Goal: Task Accomplishment & Management: Use online tool/utility

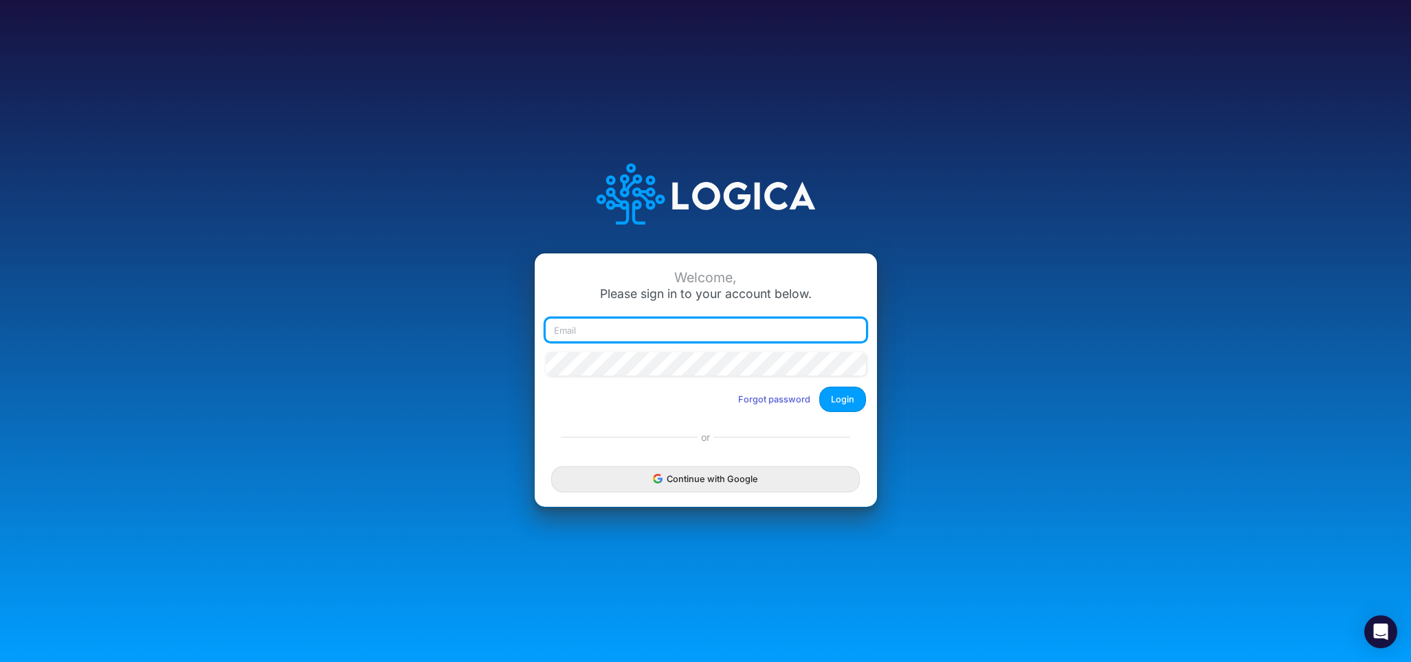
type input "rwobig@cquencehealth.com"
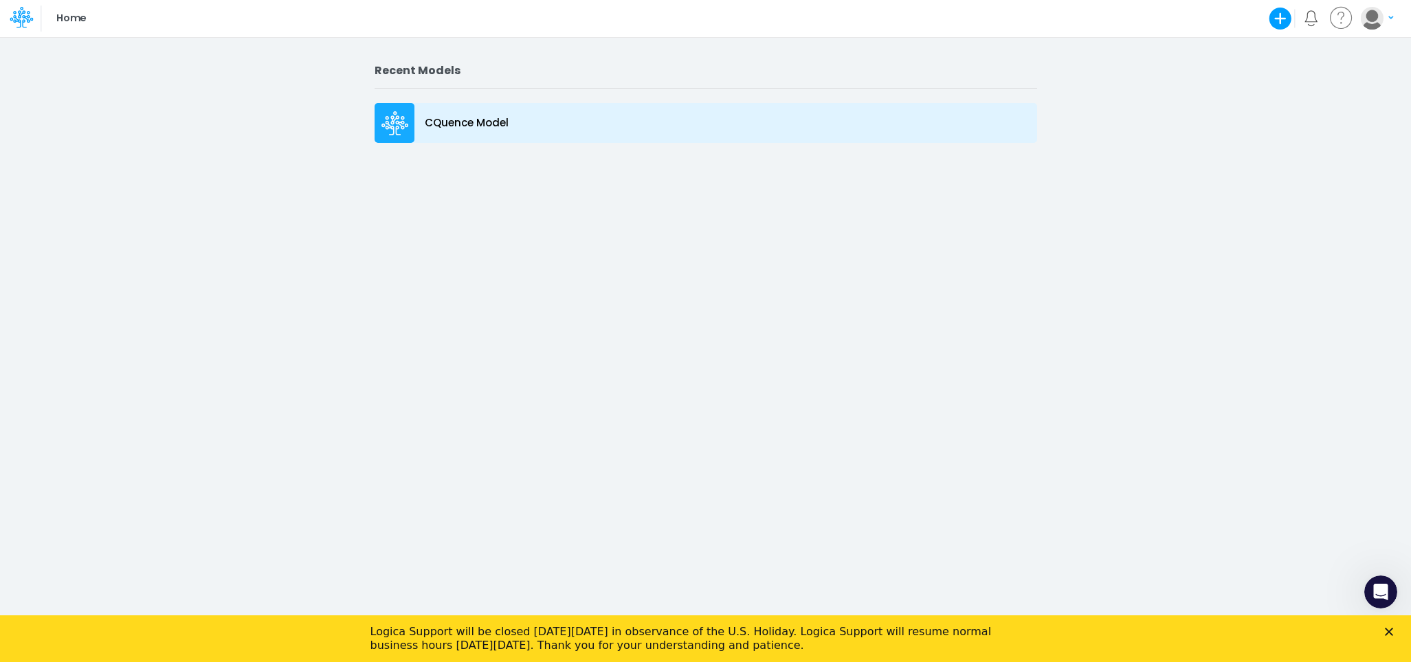
click at [386, 120] on icon at bounding box center [394, 123] width 27 height 25
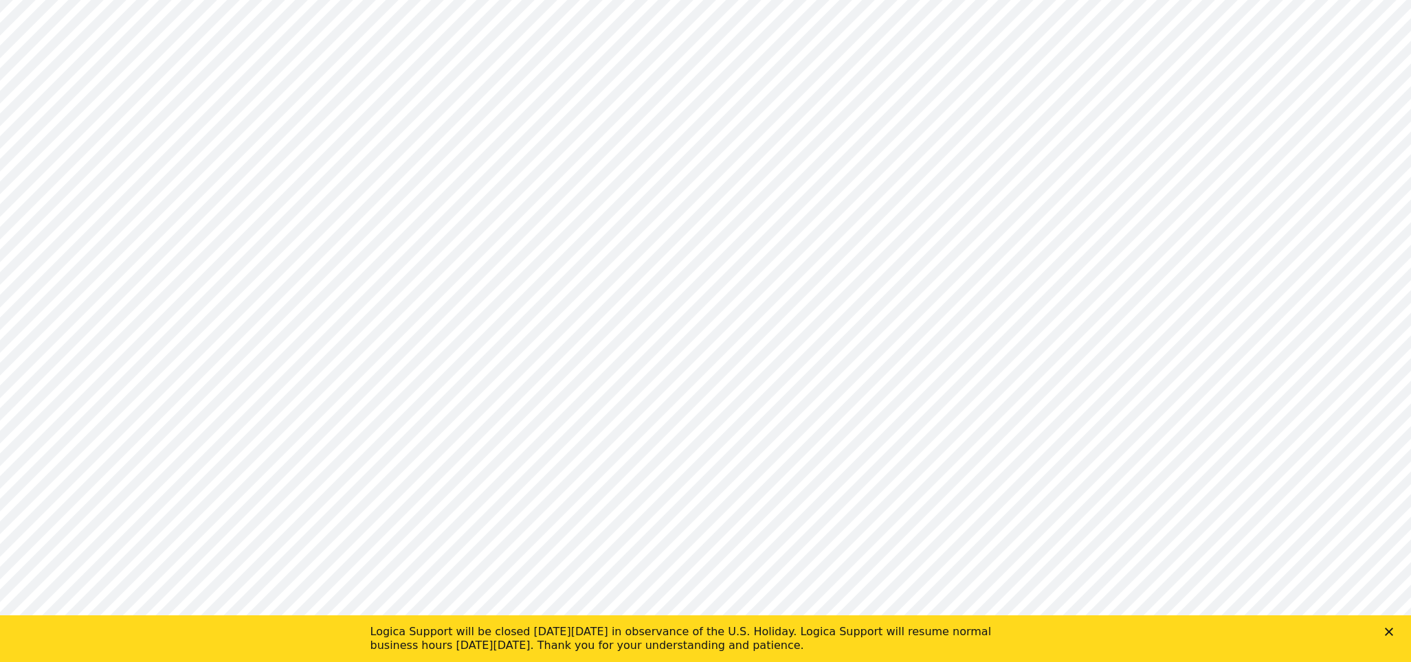
click at [1389, 632] on polygon "Close" at bounding box center [1389, 632] width 8 height 8
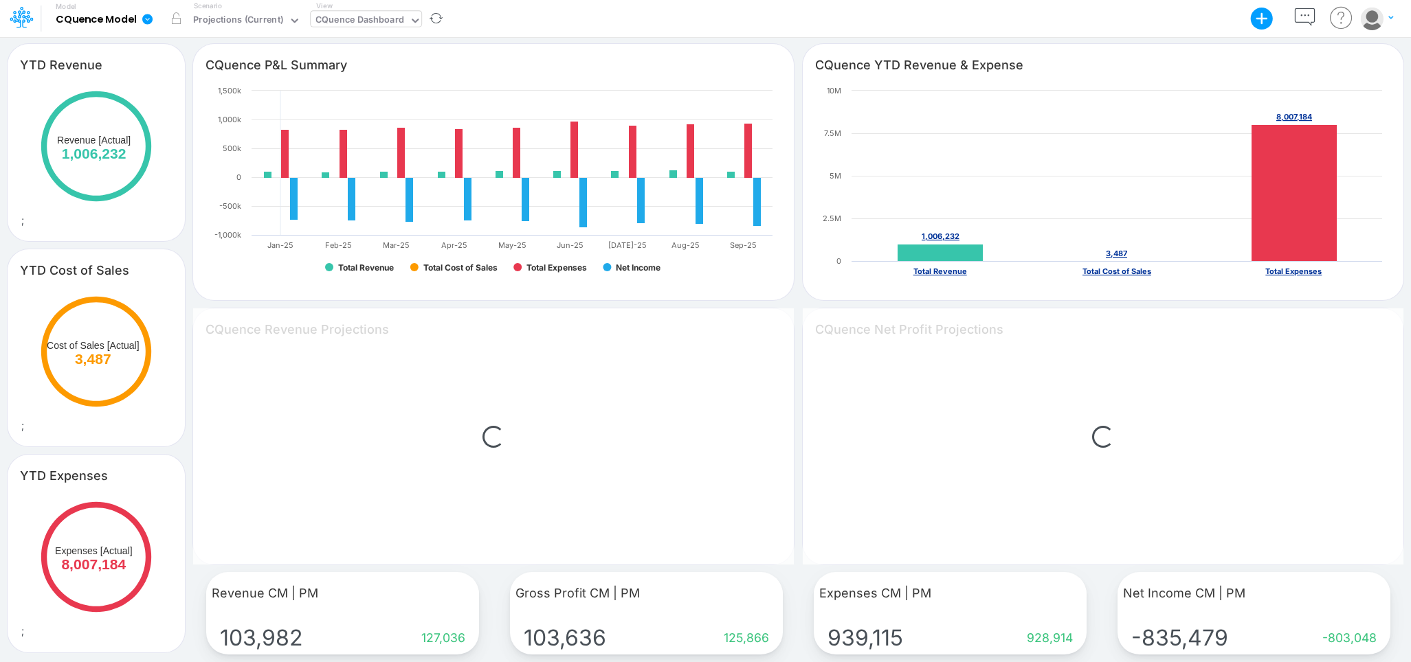
click at [368, 21] on div "CQuence Dashboard" at bounding box center [359, 21] width 89 height 16
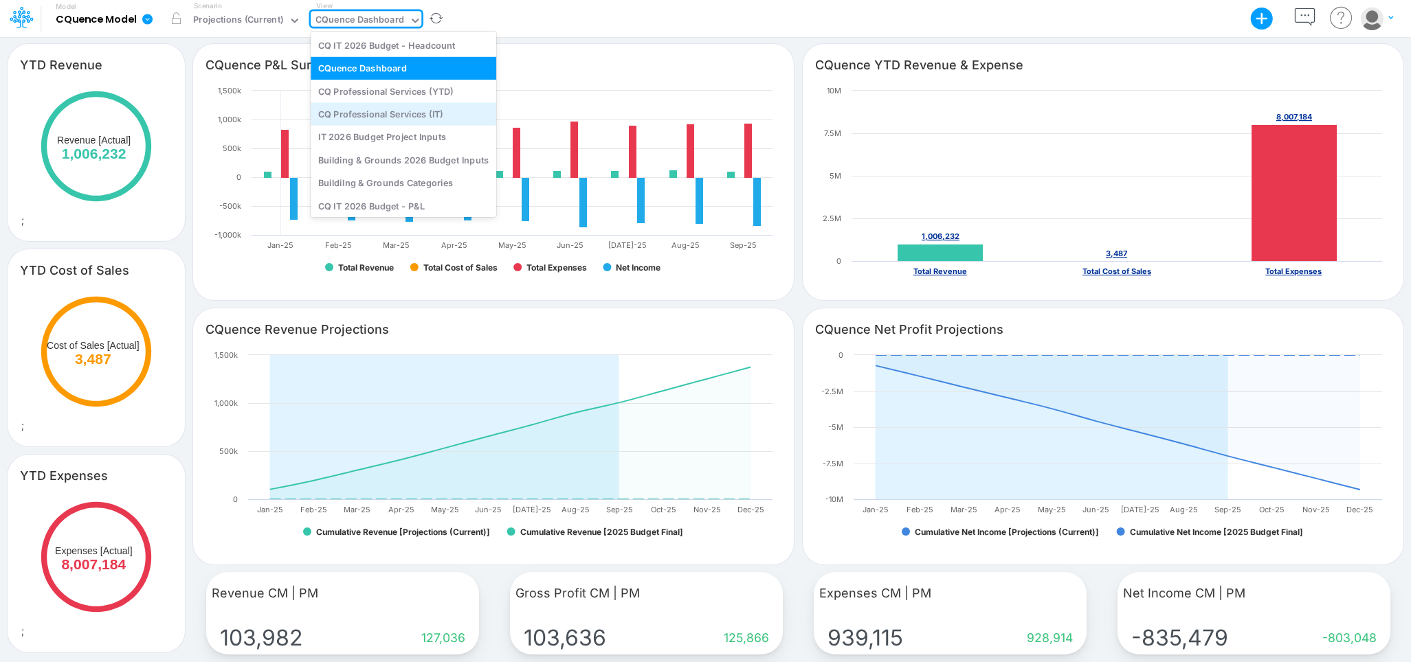
click at [334, 115] on div "CQ Professional Services (IT)" at bounding box center [404, 113] width 186 height 23
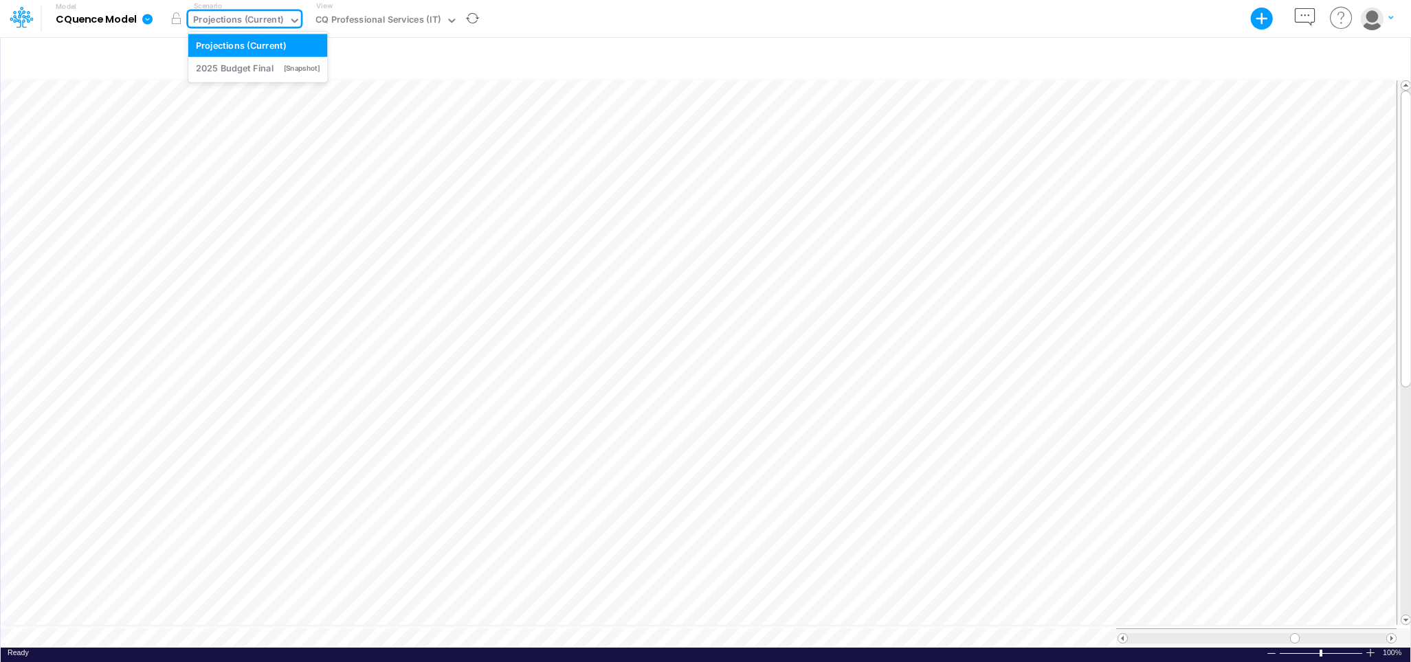
click at [257, 25] on div "Projections (Current)" at bounding box center [238, 21] width 90 height 16
click at [236, 71] on div "2025 Budget Final" at bounding box center [235, 68] width 78 height 13
click at [412, 23] on div "CQ Professional Services (IT)" at bounding box center [365, 21] width 125 height 16
click at [264, 17] on div "2025 Budget Final" at bounding box center [232, 21] width 78 height 16
click at [253, 47] on div "Projections (Current)" at bounding box center [241, 44] width 90 height 13
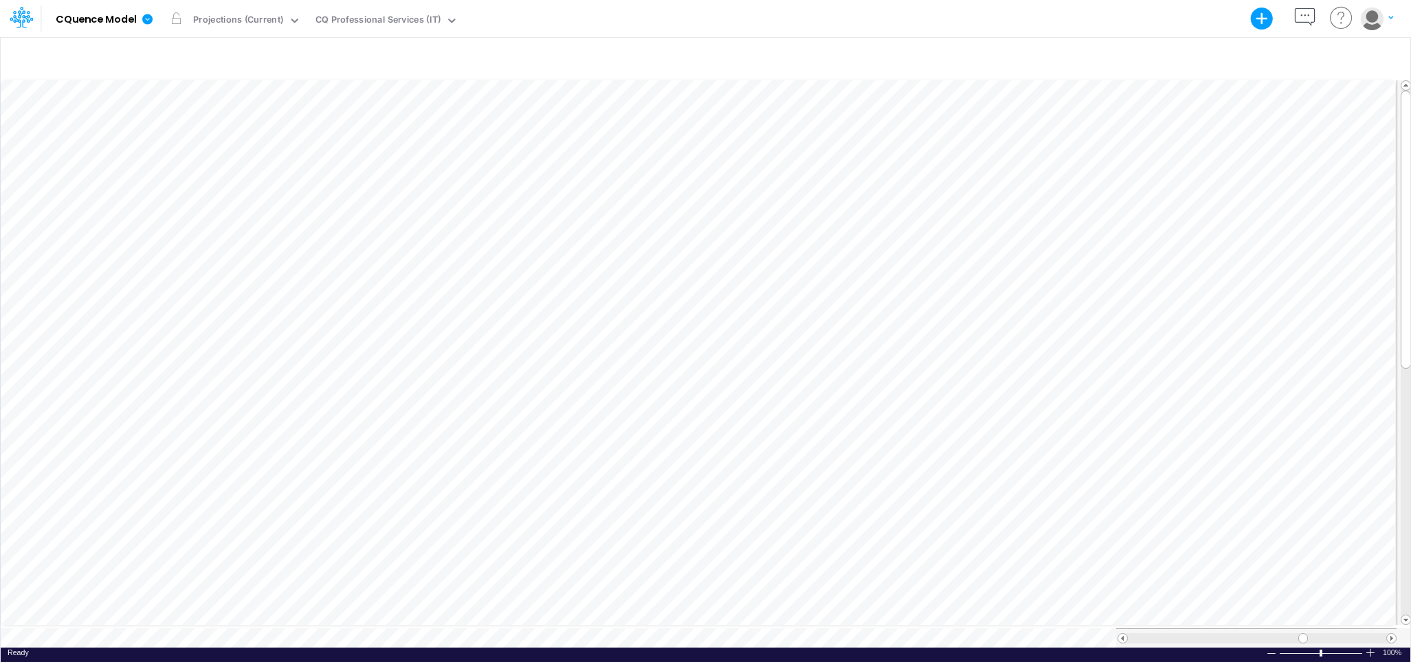
scroll to position [7, 1]
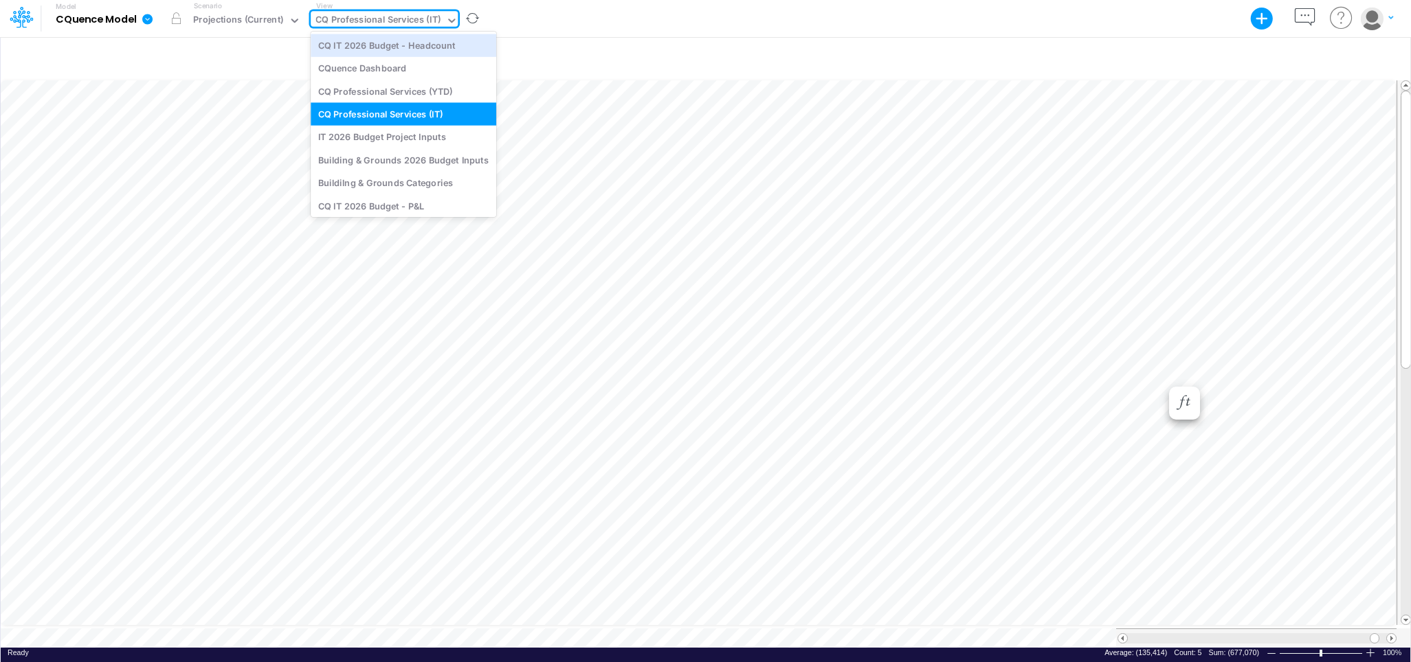
click at [448, 19] on icon at bounding box center [451, 21] width 7 height 4
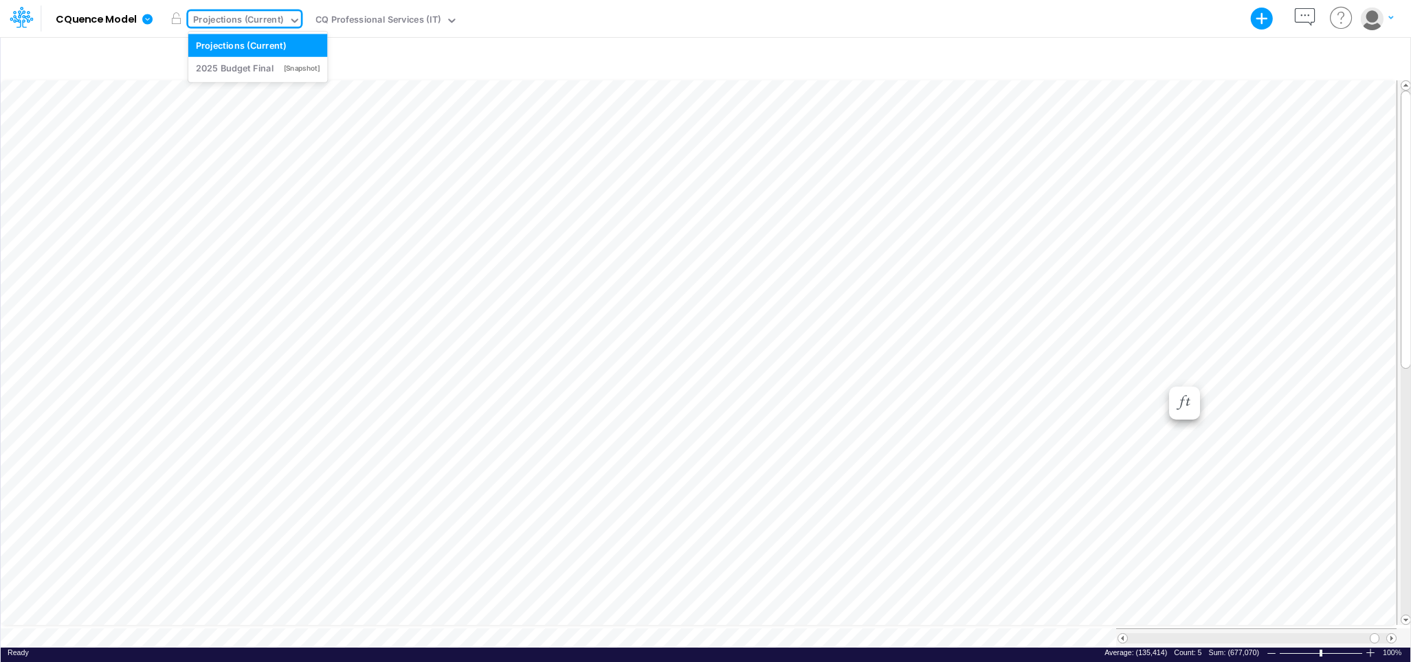
click at [268, 16] on div "Projections (Current)" at bounding box center [238, 21] width 90 height 16
click at [249, 66] on div "2025 Budget Final" at bounding box center [235, 68] width 78 height 13
click at [334, 19] on div "CQ Professional Services (IT)" at bounding box center [365, 21] width 125 height 16
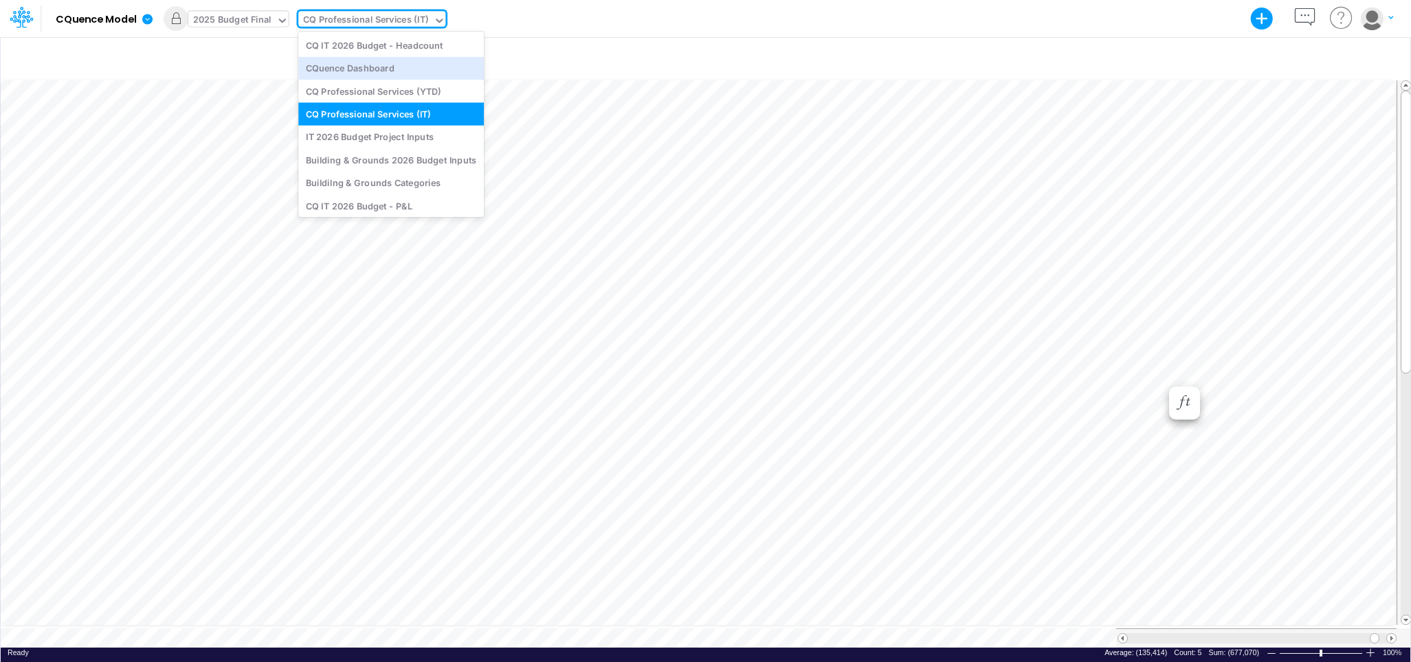
click at [249, 19] on div "2025 Budget Final" at bounding box center [232, 21] width 78 height 16
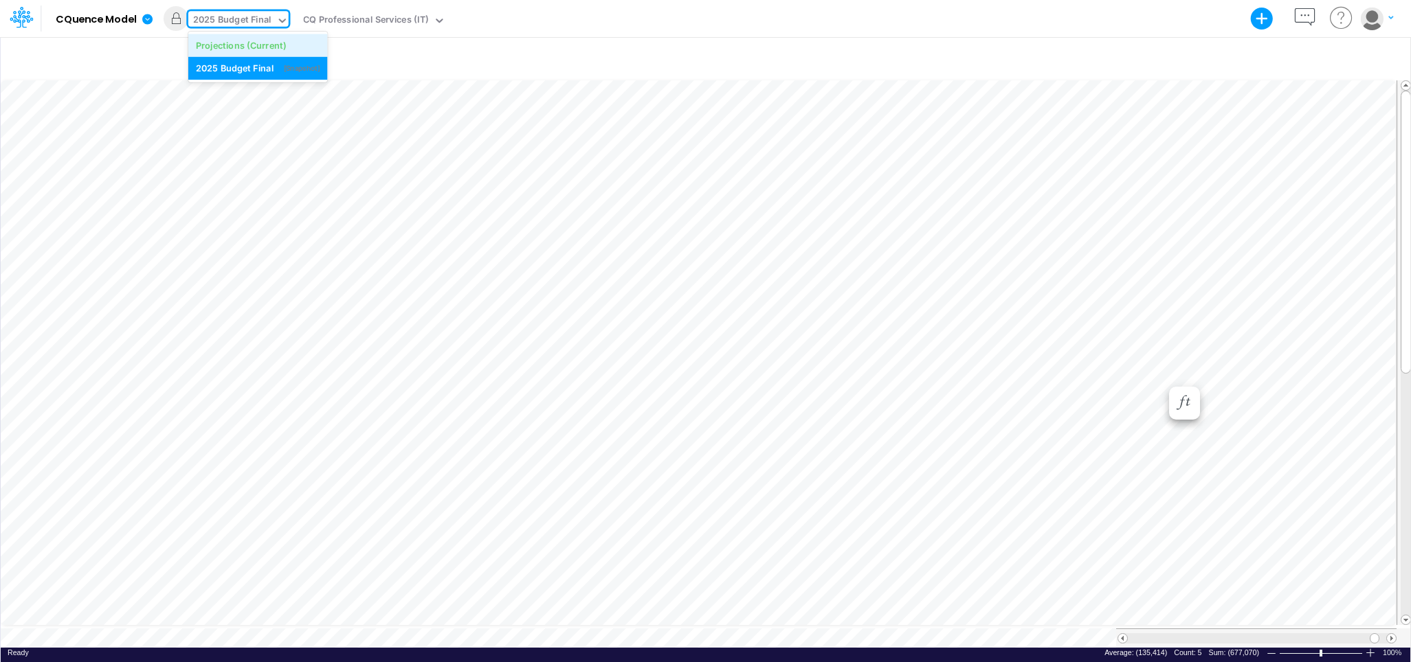
click at [242, 43] on div "Projections (Current)" at bounding box center [241, 44] width 90 height 13
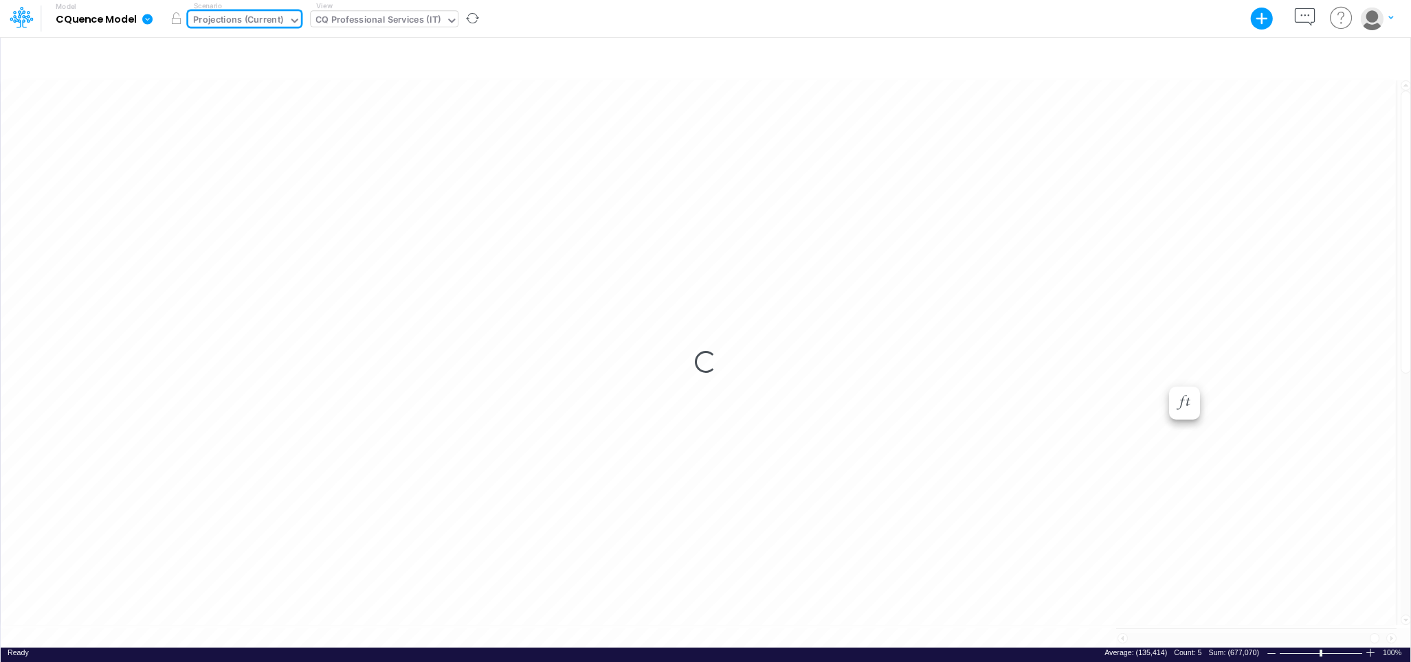
click at [422, 22] on div "CQ Professional Services (IT)" at bounding box center [377, 21] width 125 height 16
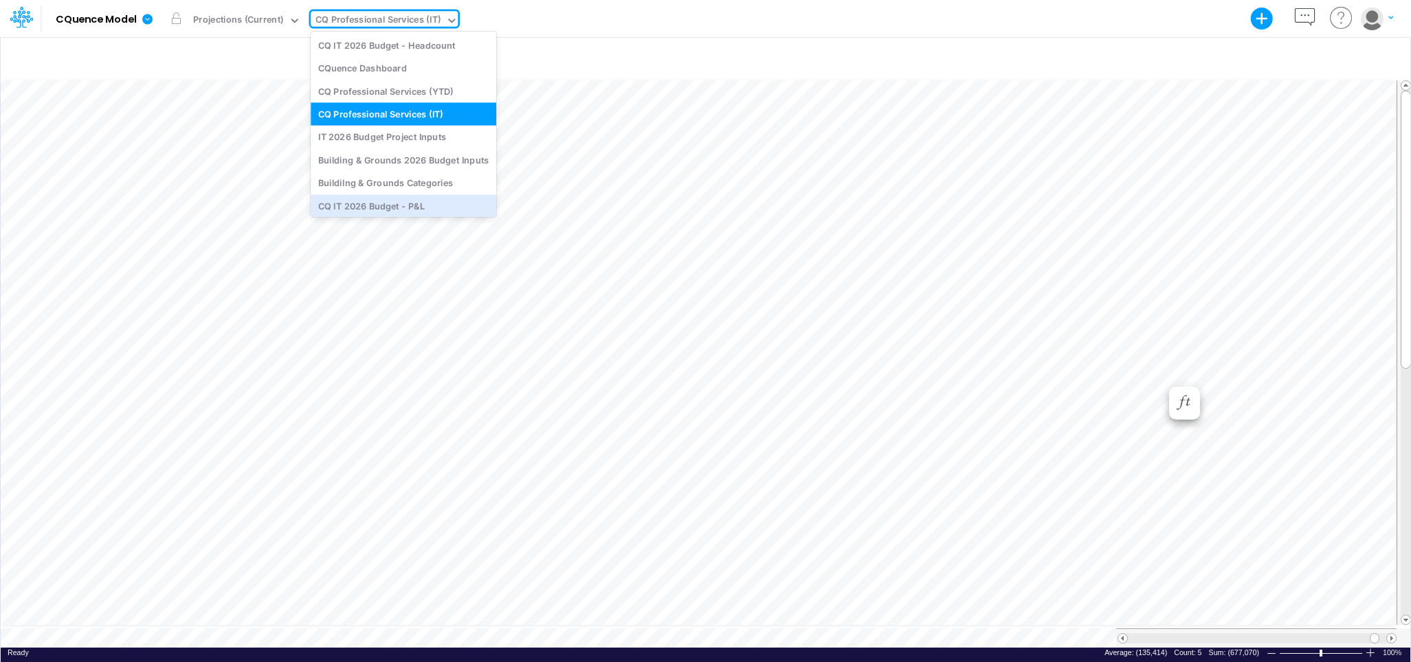
click at [1382, 13] on img "button" at bounding box center [1371, 18] width 23 height 23
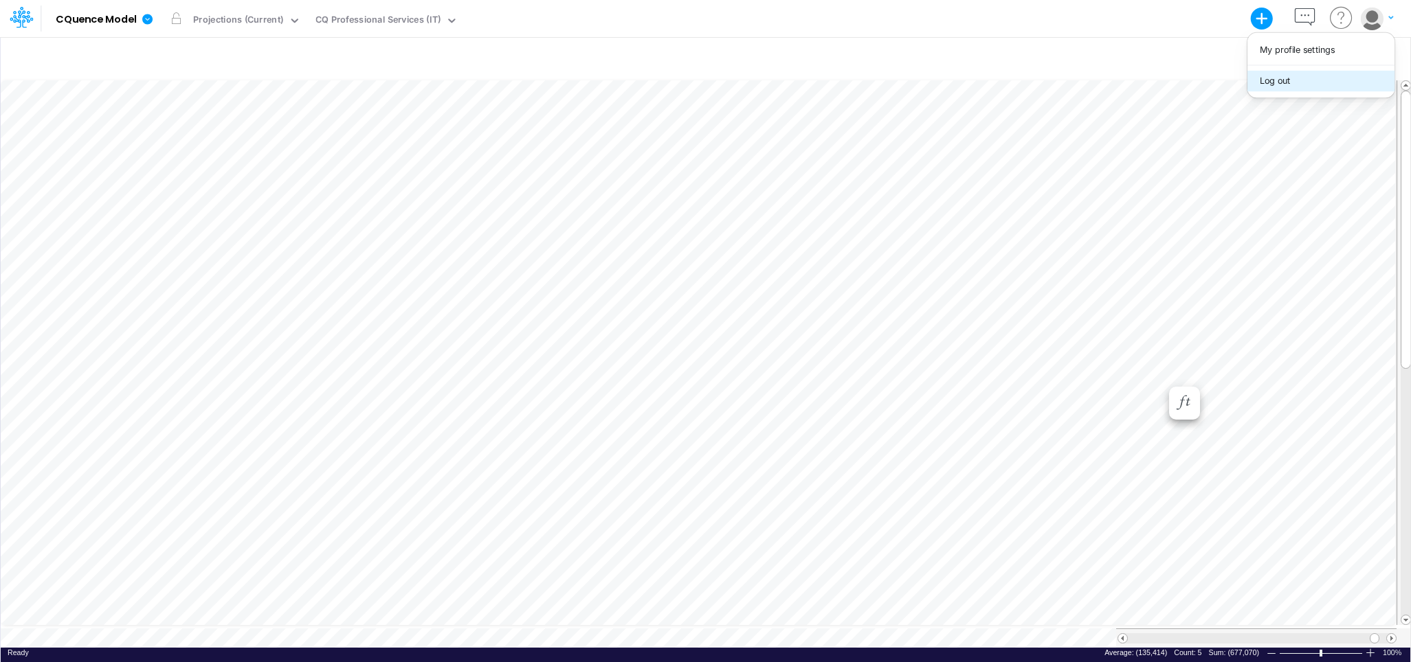
click at [1282, 77] on button "Log out" at bounding box center [1320, 80] width 147 height 21
